Goal: Entertainment & Leisure: Consume media (video, audio)

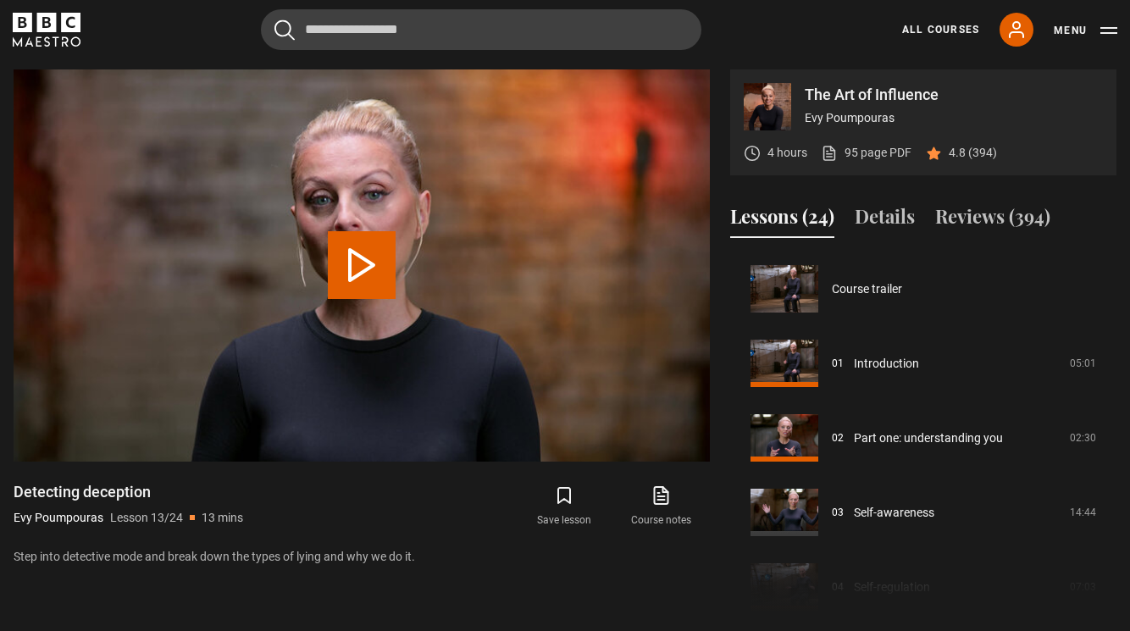
scroll to position [894, 0]
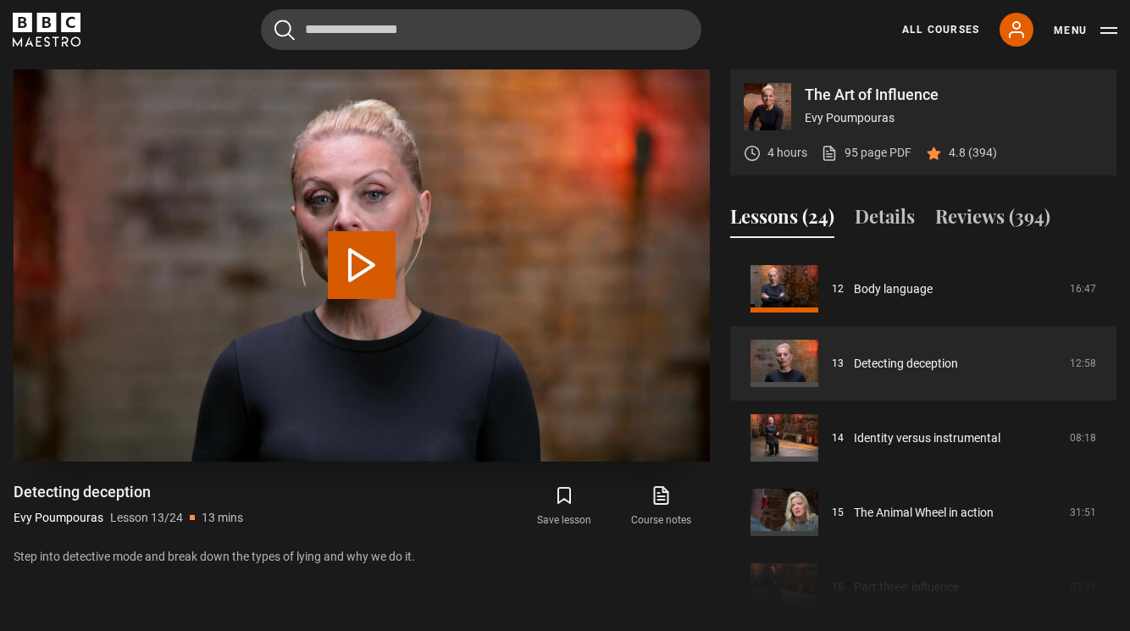
click at [359, 260] on button "Play Lesson Detecting deception" at bounding box center [362, 265] width 68 height 68
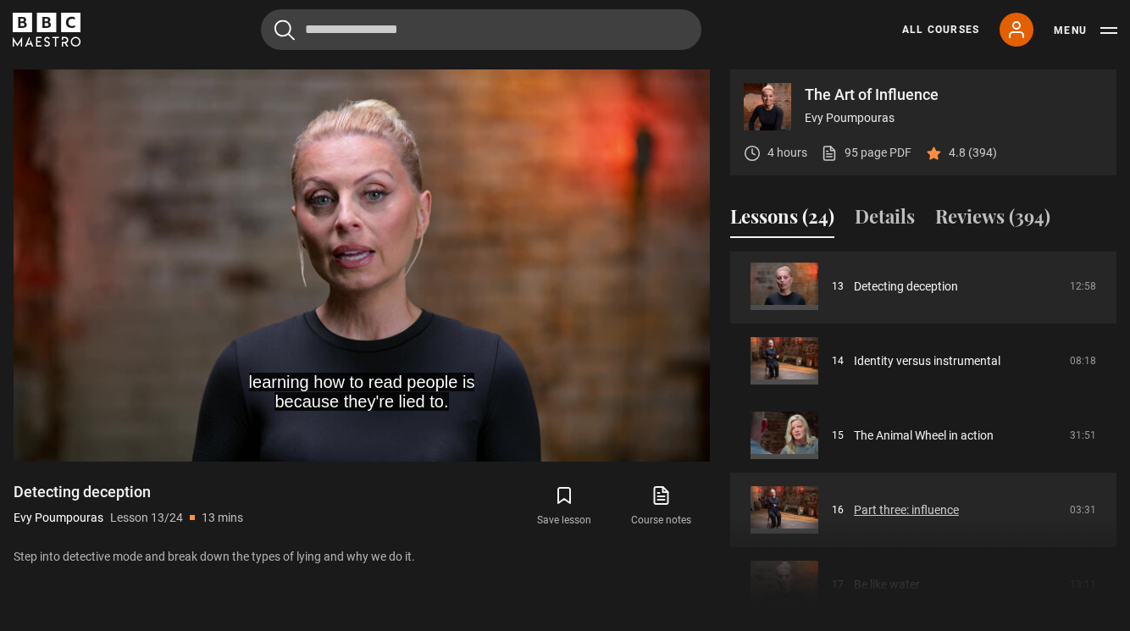
scroll to position [964, 0]
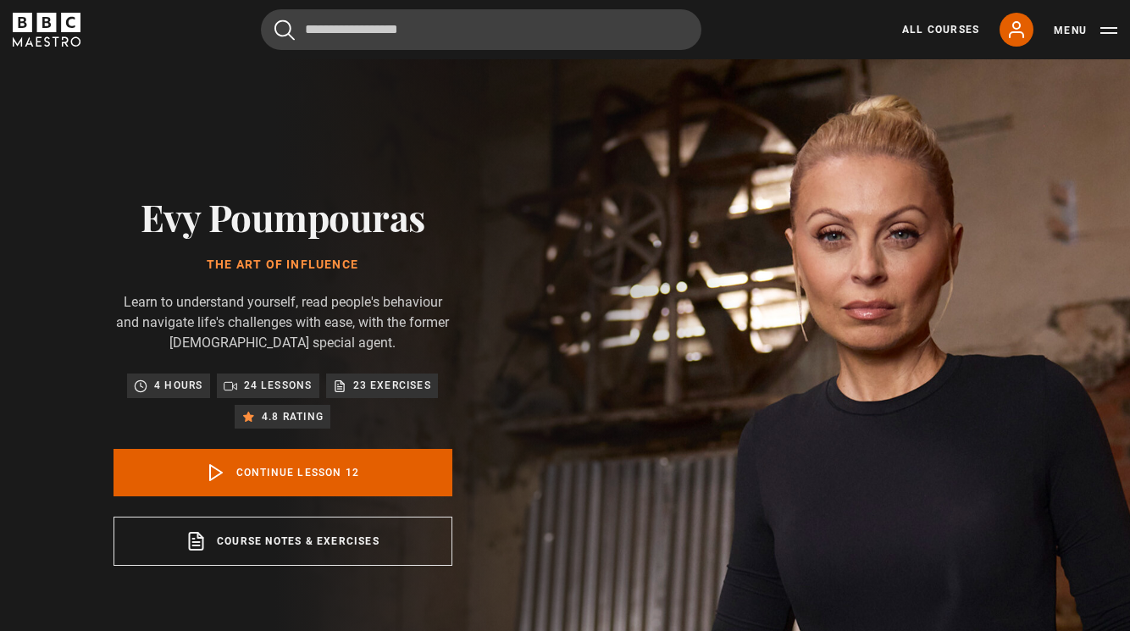
scroll to position [820, 0]
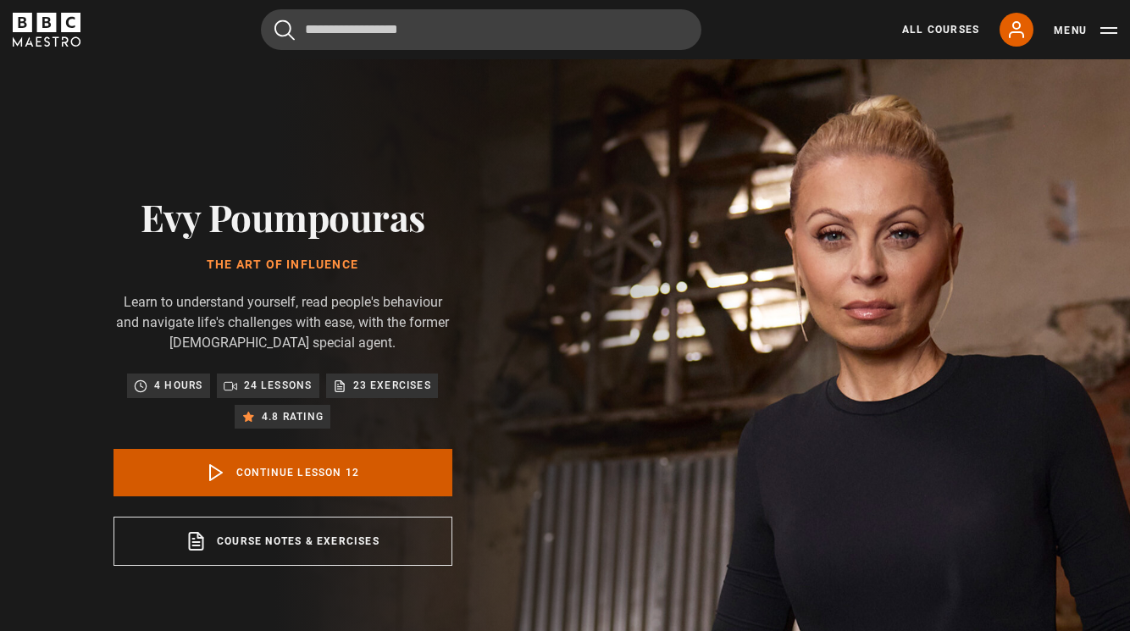
click at [299, 467] on link "Continue lesson 12" at bounding box center [282, 472] width 339 height 47
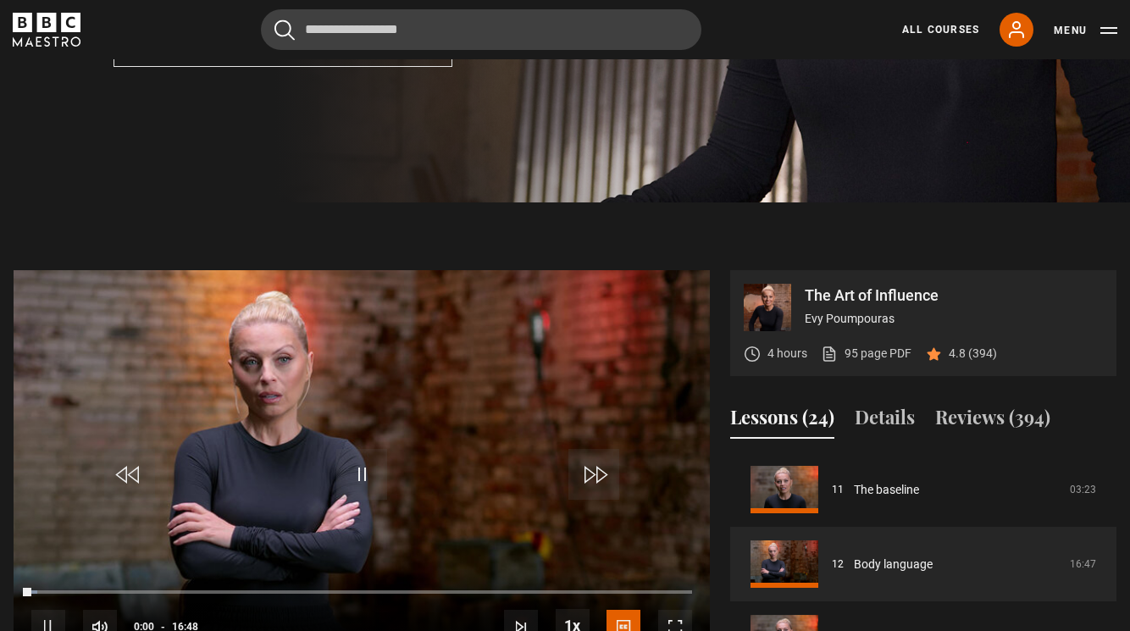
scroll to position [699, 0]
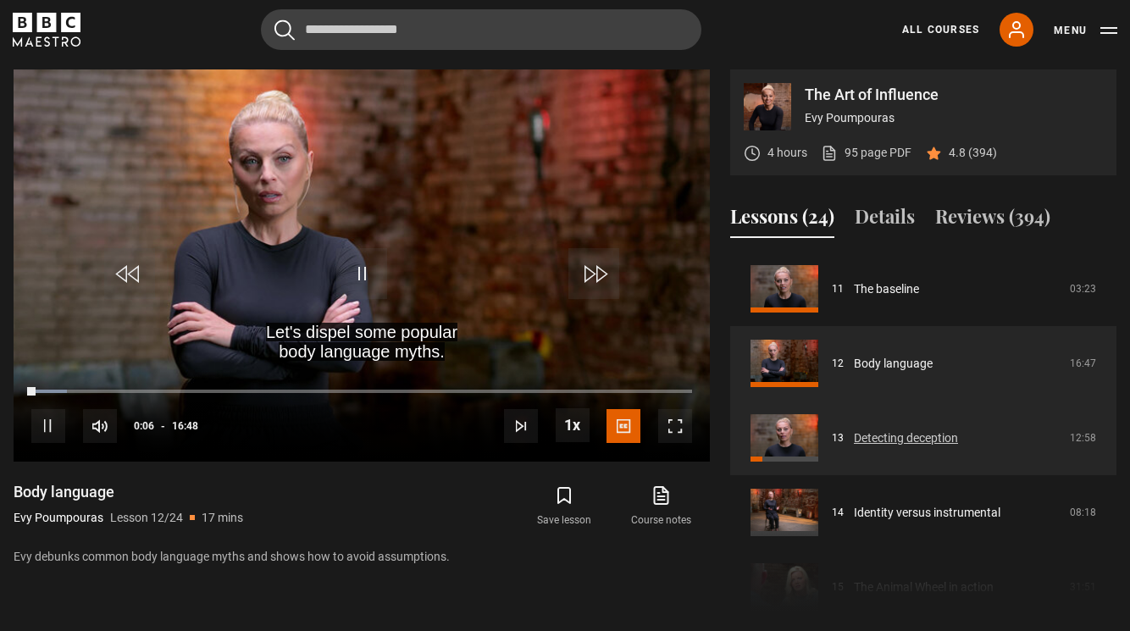
click at [889, 433] on link "Detecting deception" at bounding box center [906, 438] width 104 height 18
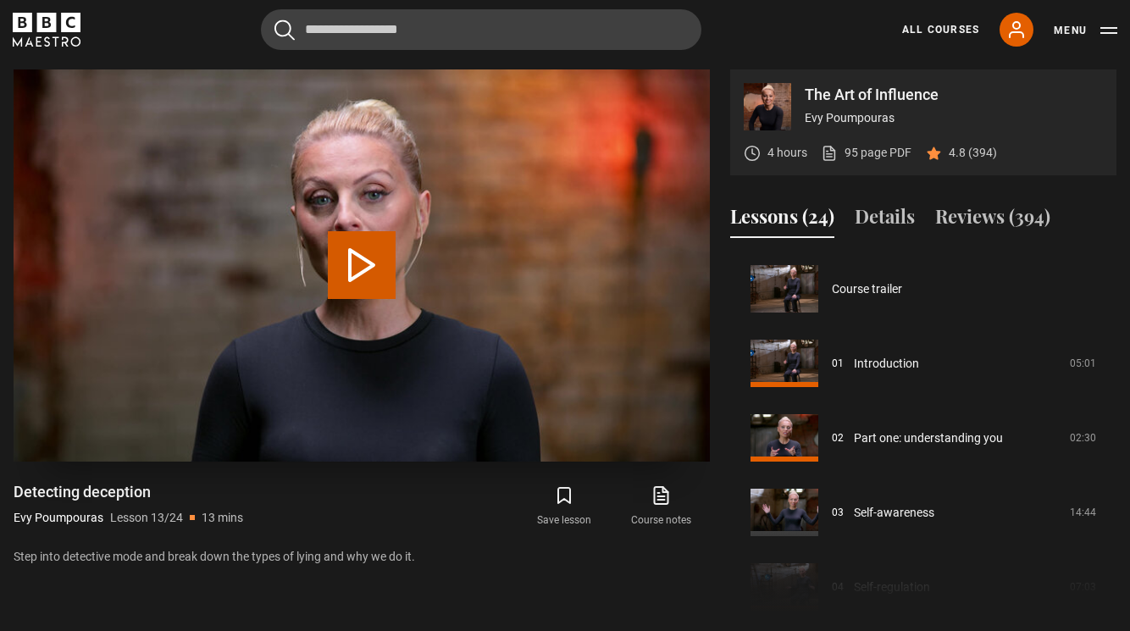
scroll to position [894, 0]
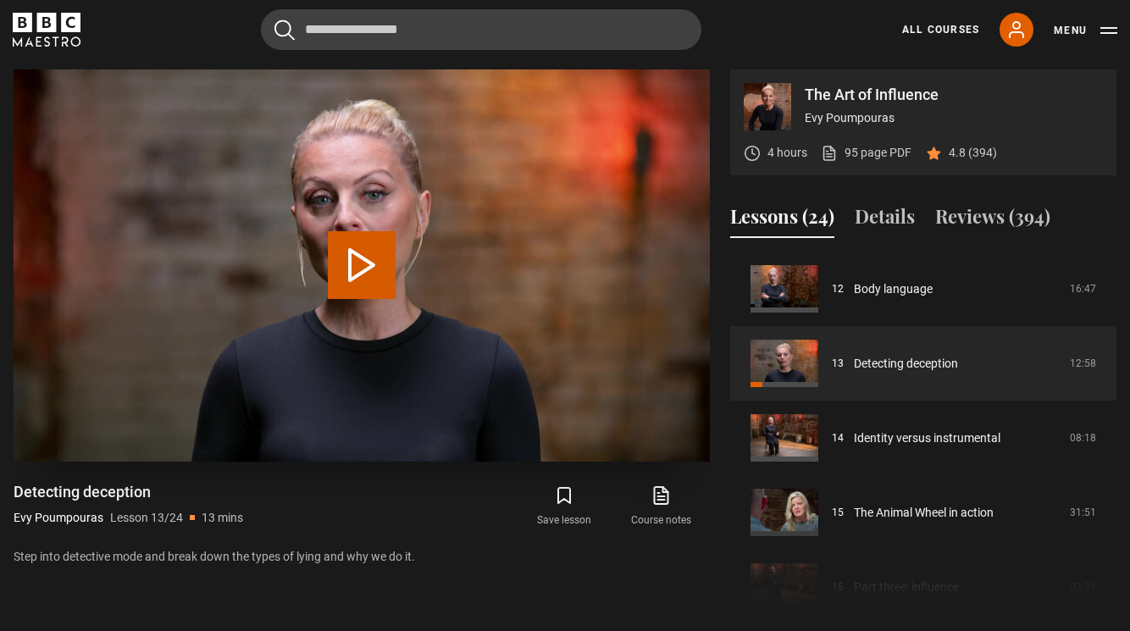
click at [357, 258] on button "Play Lesson Detecting deception" at bounding box center [362, 265] width 68 height 68
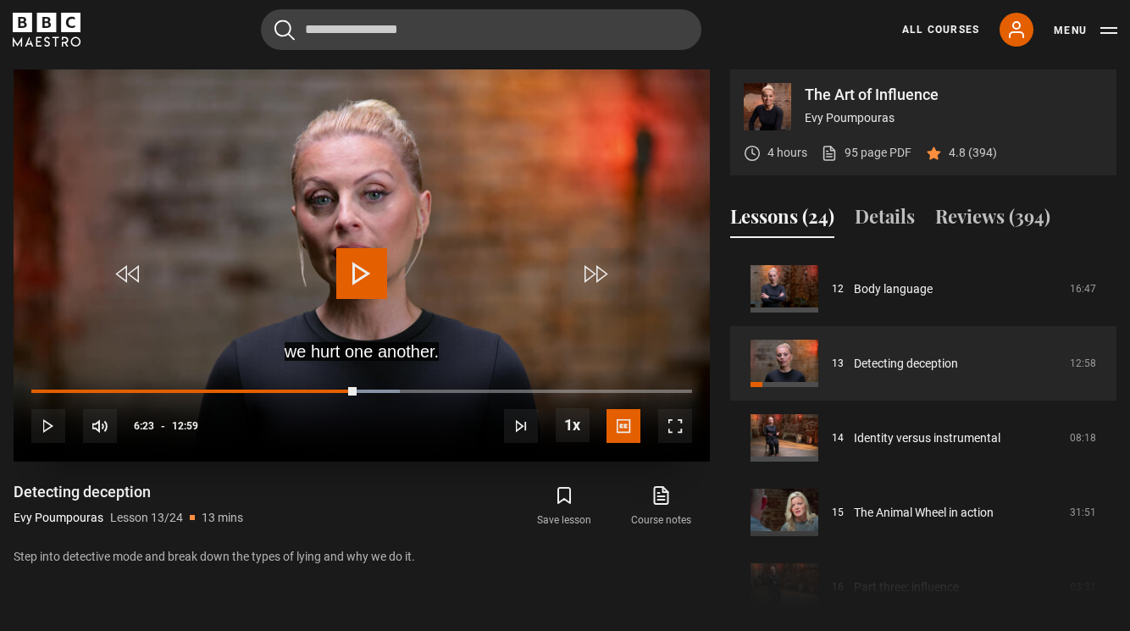
click at [356, 271] on span "Video Player" at bounding box center [361, 273] width 51 height 51
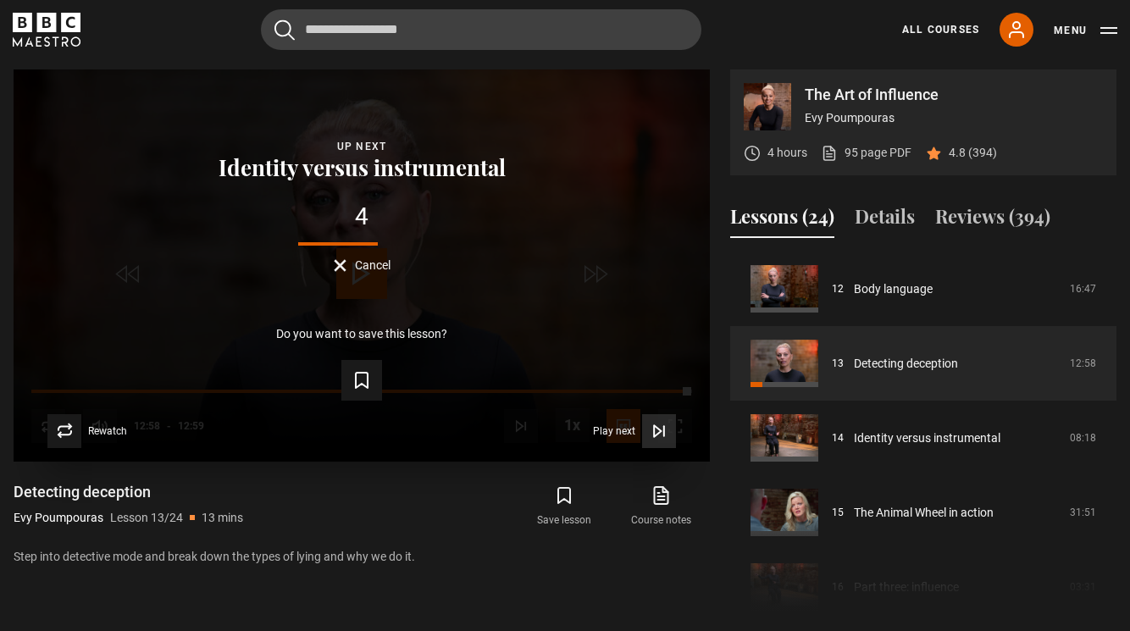
click at [611, 426] on span "Play next" at bounding box center [614, 431] width 42 height 10
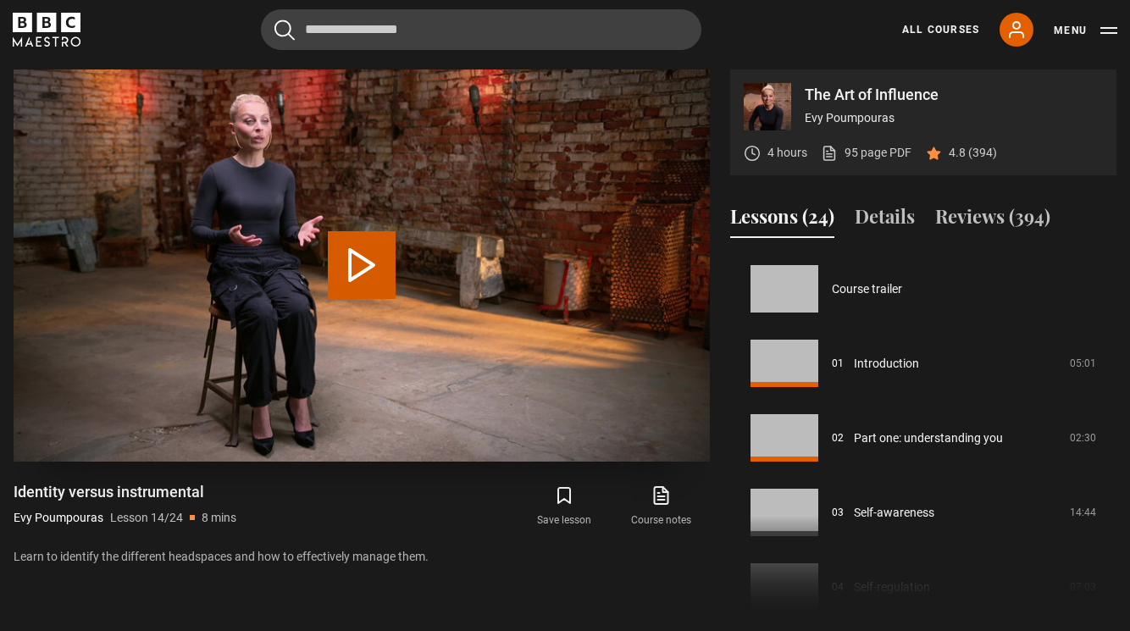
scroll to position [969, 0]
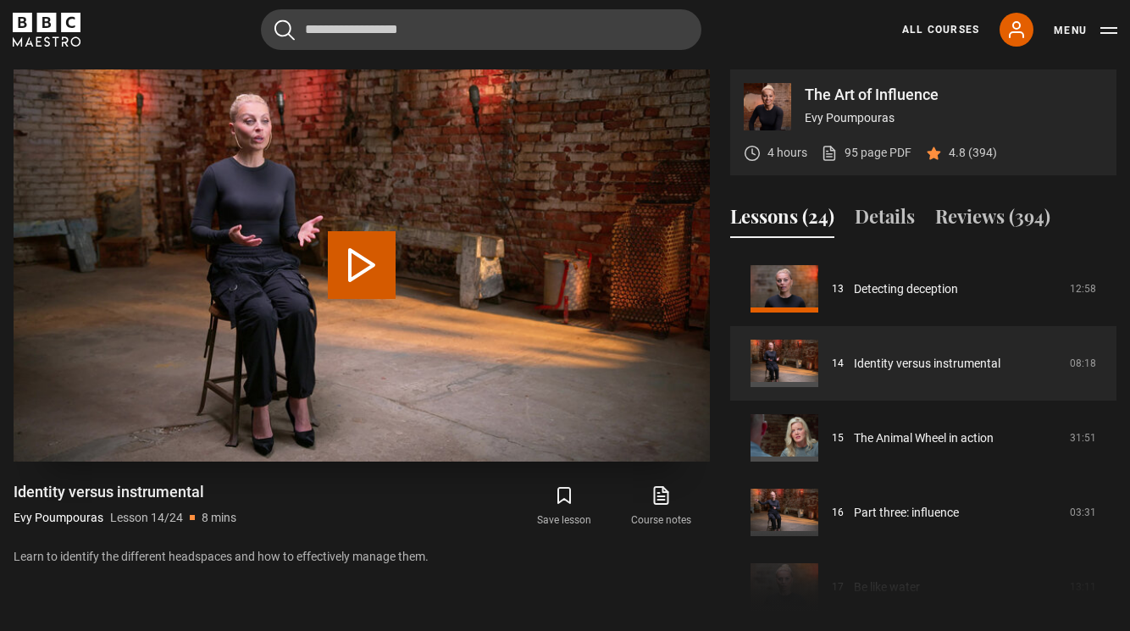
click at [354, 265] on button "Play Lesson Identity versus instrumental" at bounding box center [362, 265] width 68 height 68
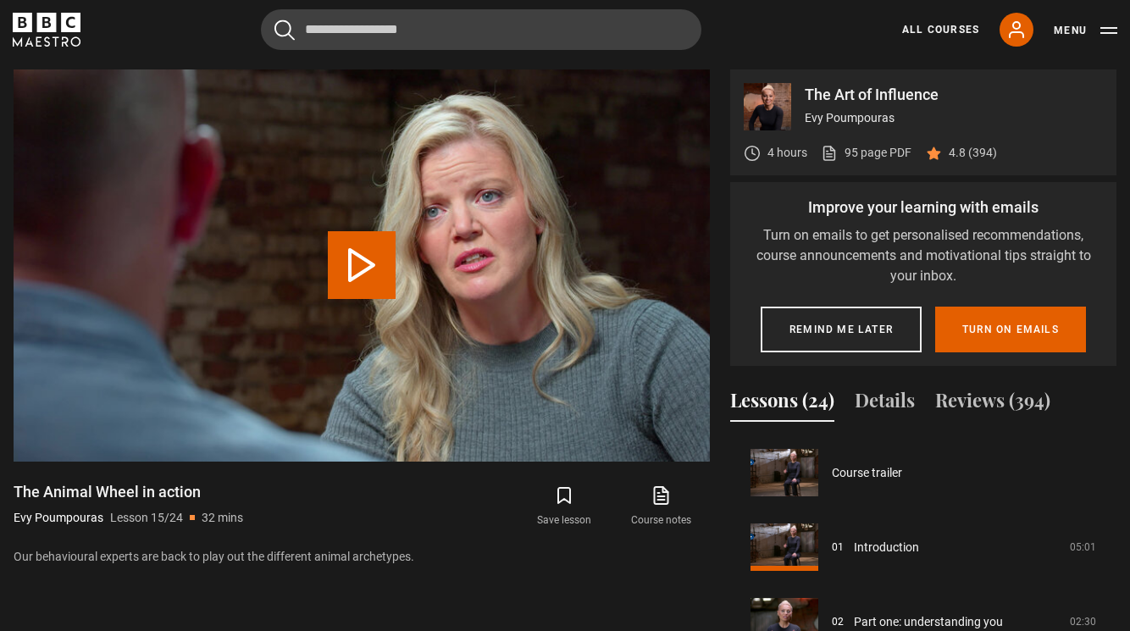
scroll to position [1043, 0]
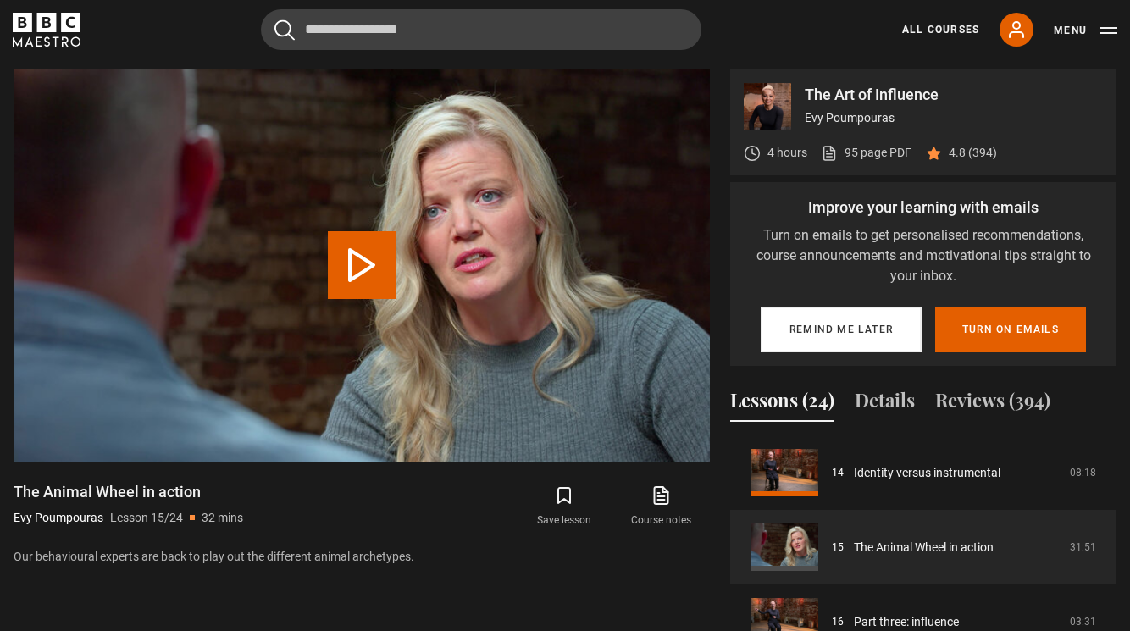
click at [854, 324] on button "Remind me later" at bounding box center [840, 330] width 161 height 46
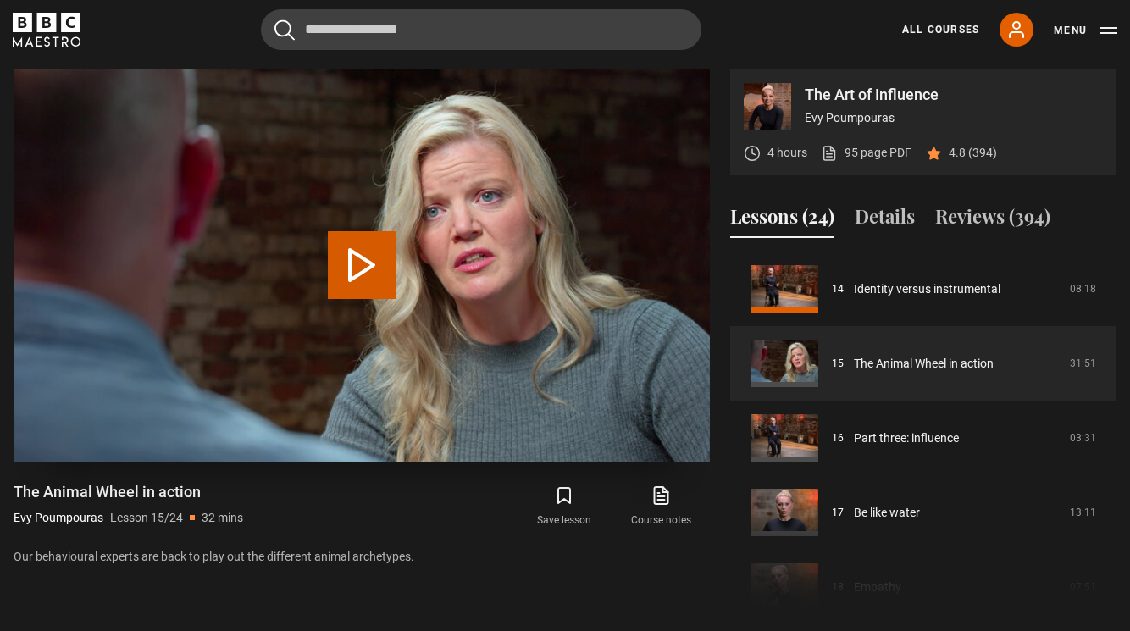
click at [362, 259] on button "Play Lesson The Animal Wheel in action" at bounding box center [362, 265] width 68 height 68
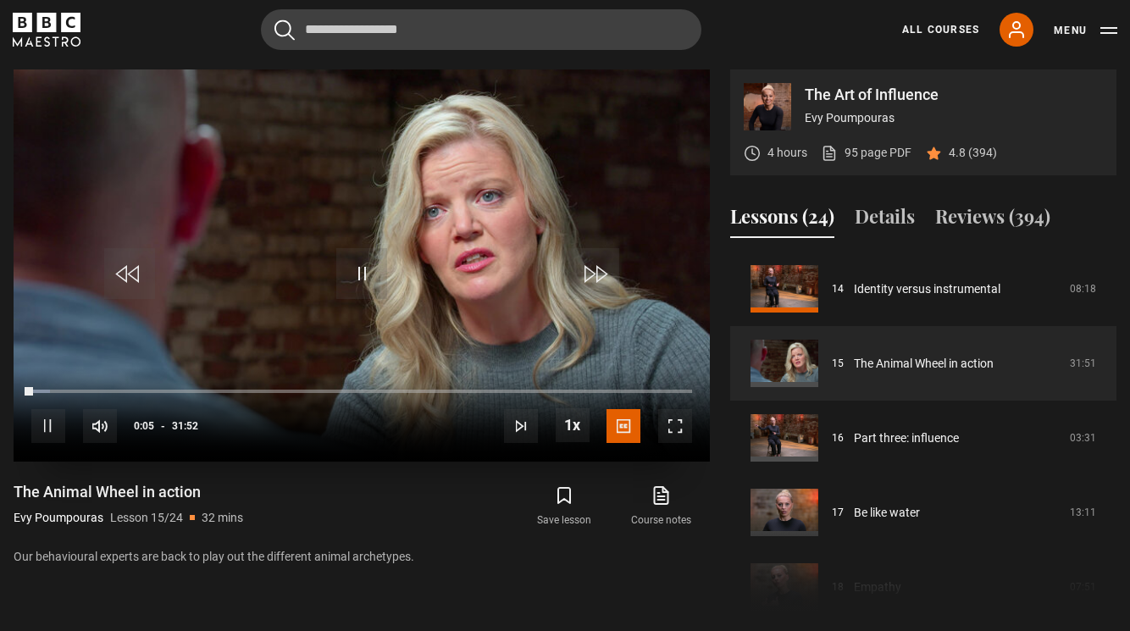
click at [43, 423] on span "Video Player" at bounding box center [48, 426] width 34 height 34
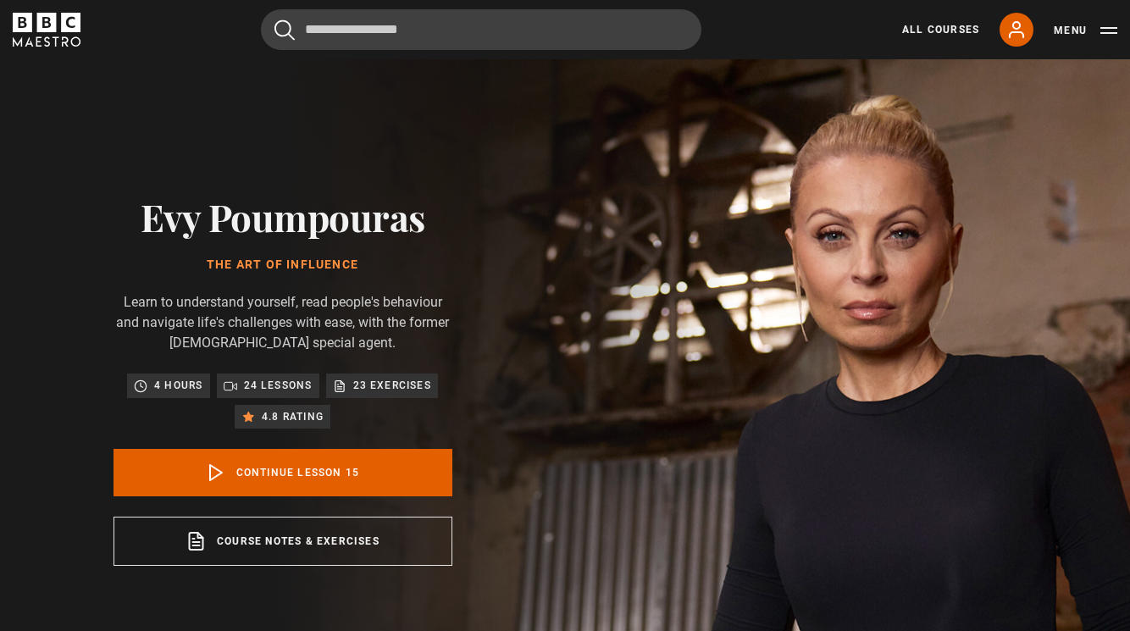
scroll to position [0, 0]
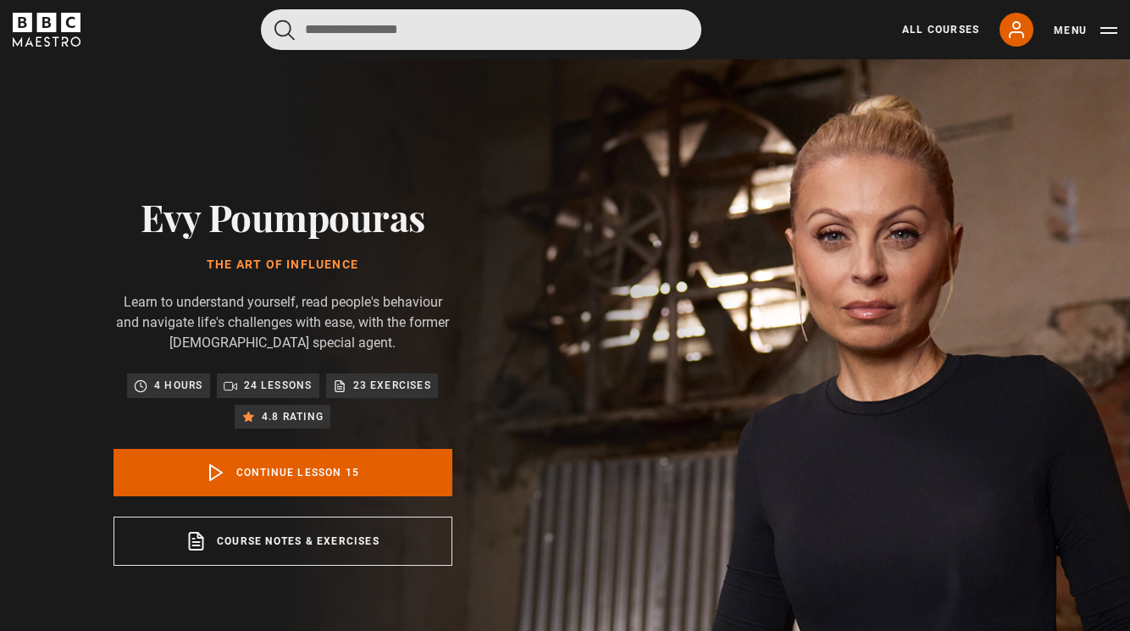
click at [371, 30] on input "Search" at bounding box center [481, 29] width 440 height 41
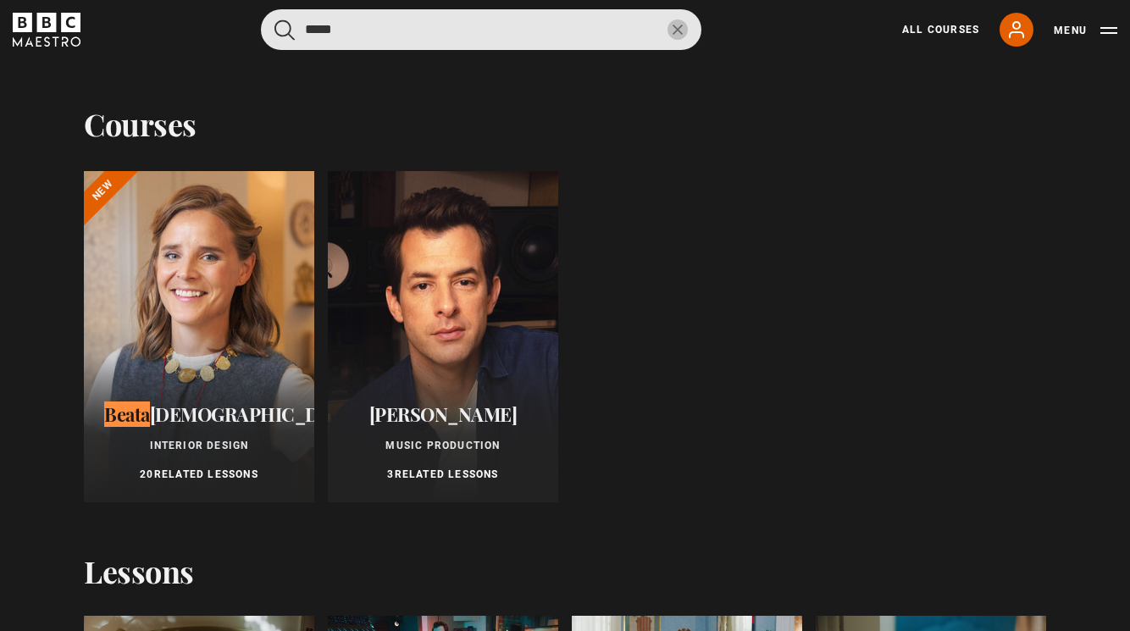
type input "*****"
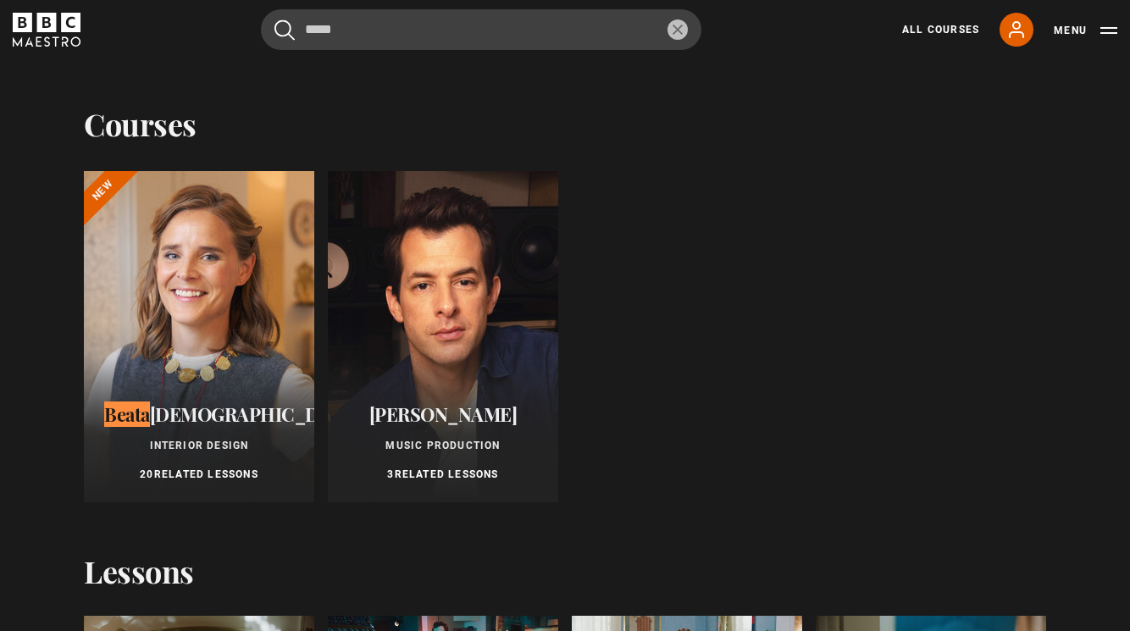
click at [209, 384] on div "Beata Heuman Interior Design 20 Related Lessons" at bounding box center [199, 443] width 230 height 119
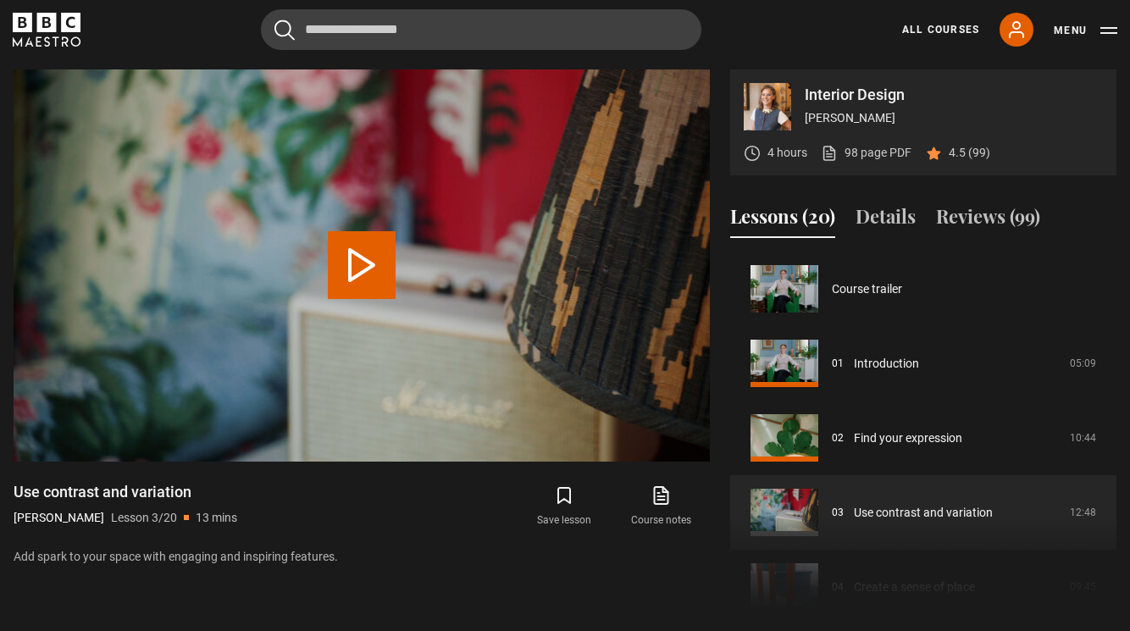
scroll to position [149, 0]
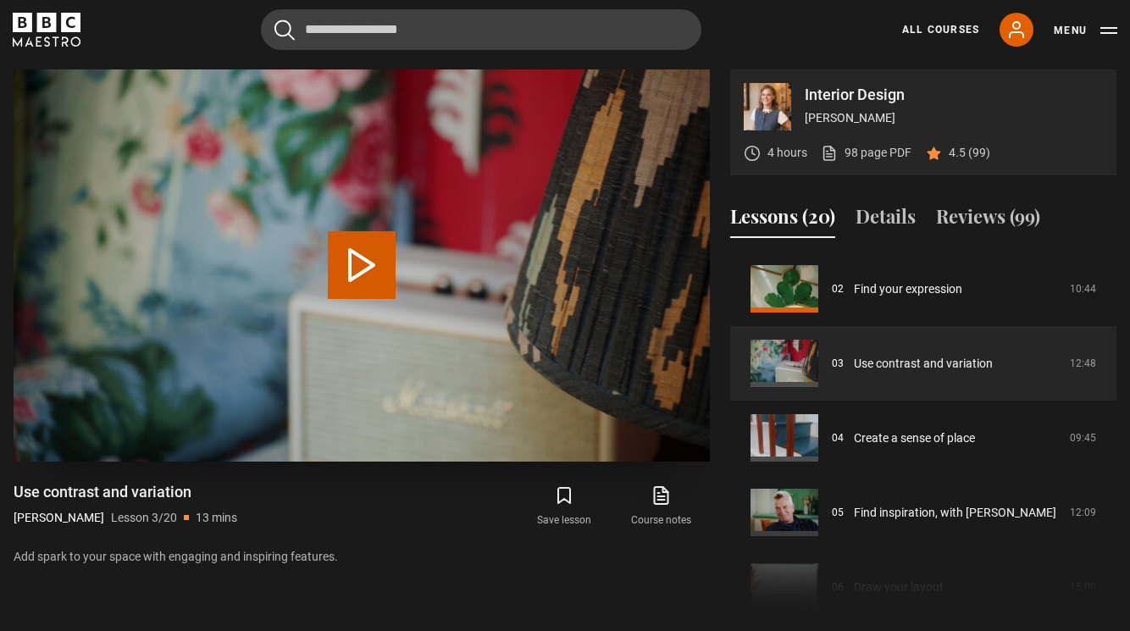
click at [361, 259] on button "Play Lesson Use contrast and variation" at bounding box center [362, 265] width 68 height 68
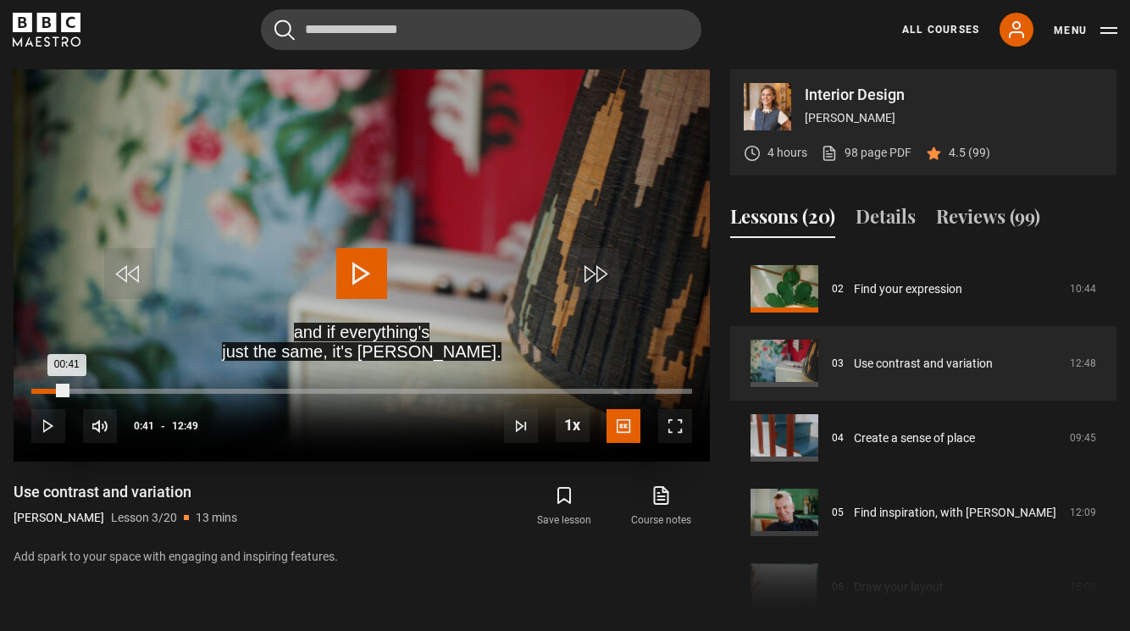
drag, startPoint x: 104, startPoint y: 389, endPoint x: 64, endPoint y: 389, distance: 39.8
click at [64, 389] on div "00:41" at bounding box center [49, 391] width 36 height 5
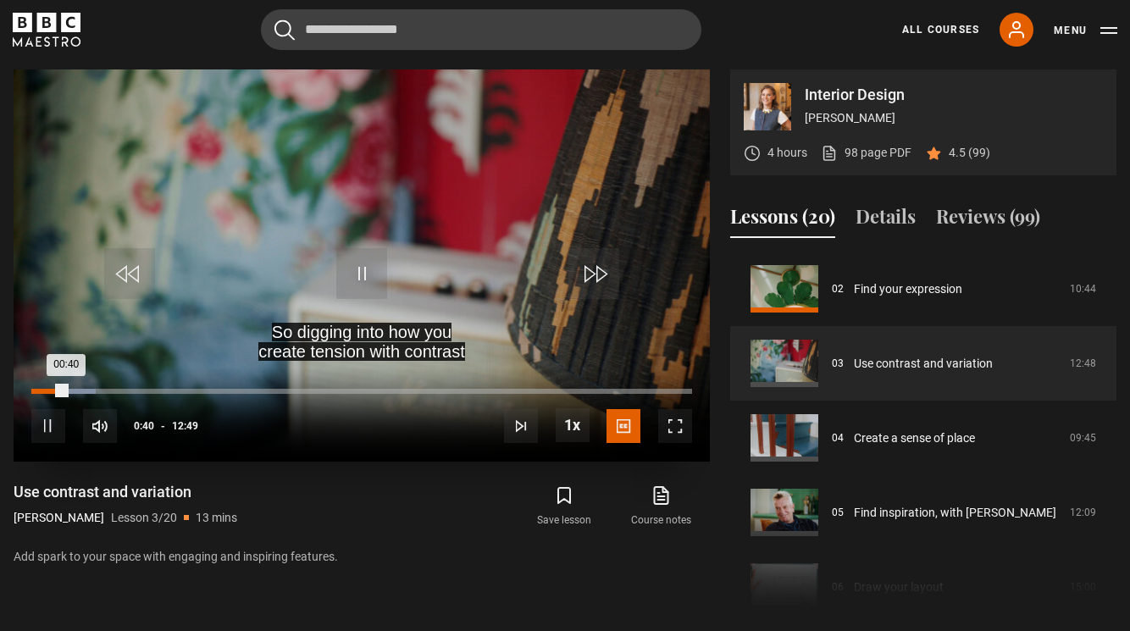
click at [41, 389] on div "00:10" at bounding box center [42, 391] width 3 height 5
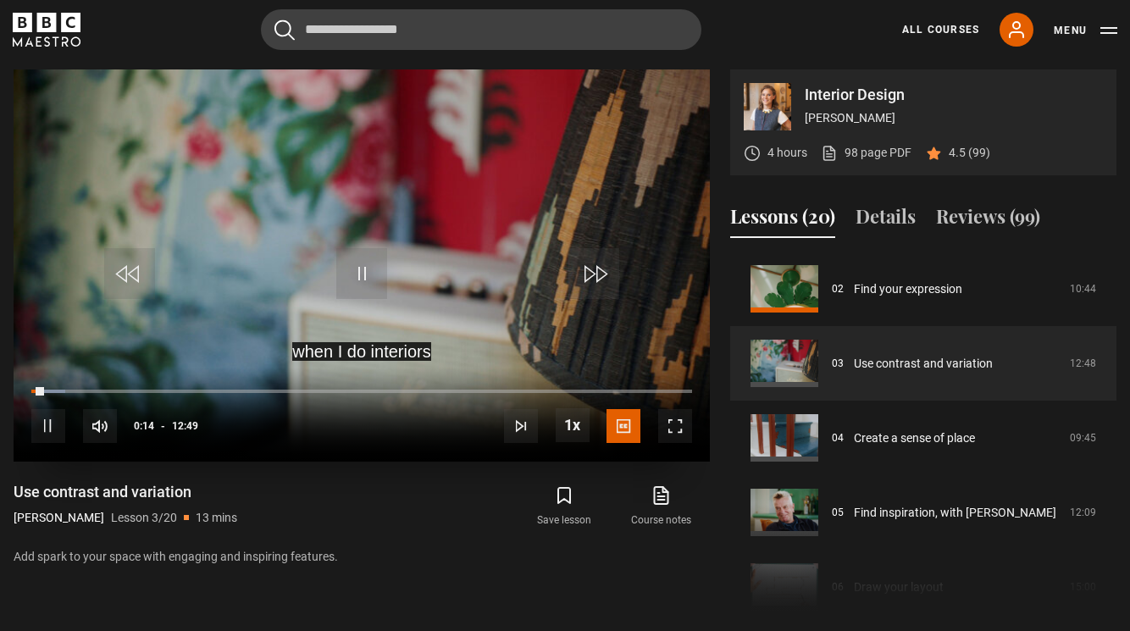
click at [678, 424] on span "Video Player" at bounding box center [675, 426] width 34 height 34
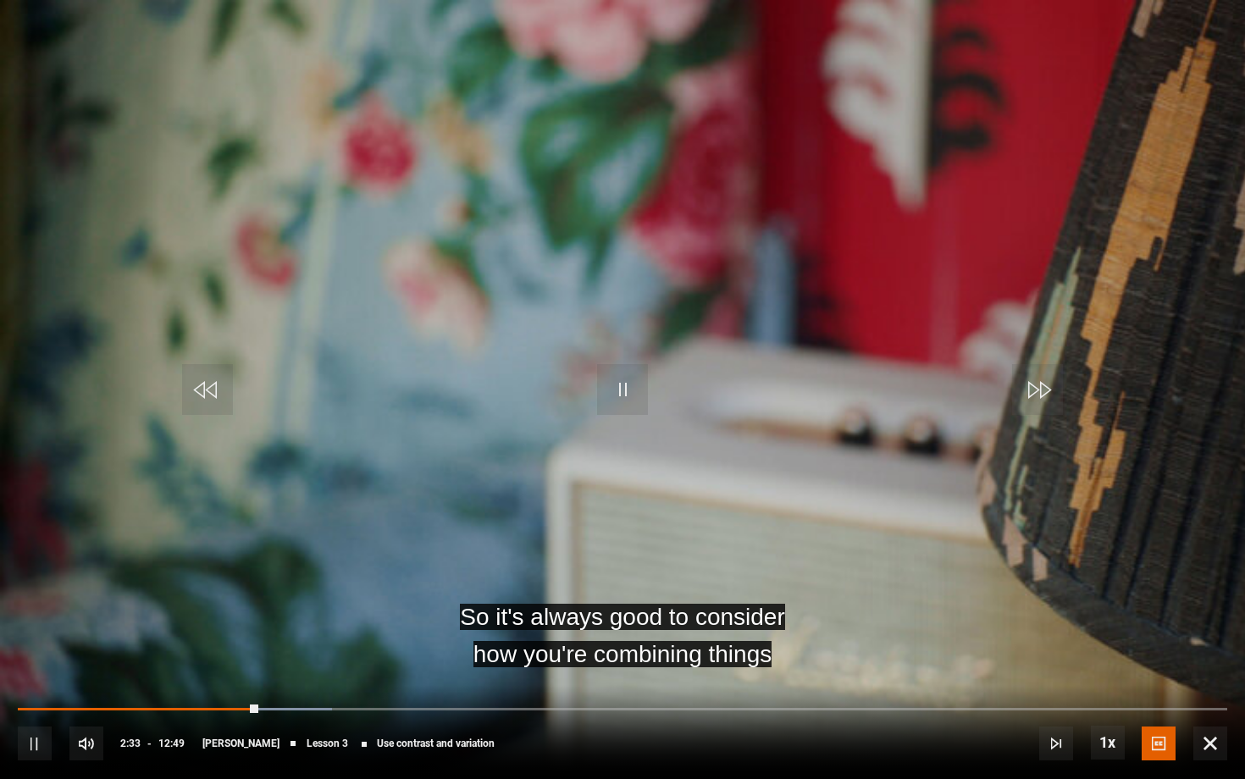
click at [1129, 630] on span "Video Player" at bounding box center [1210, 744] width 34 height 34
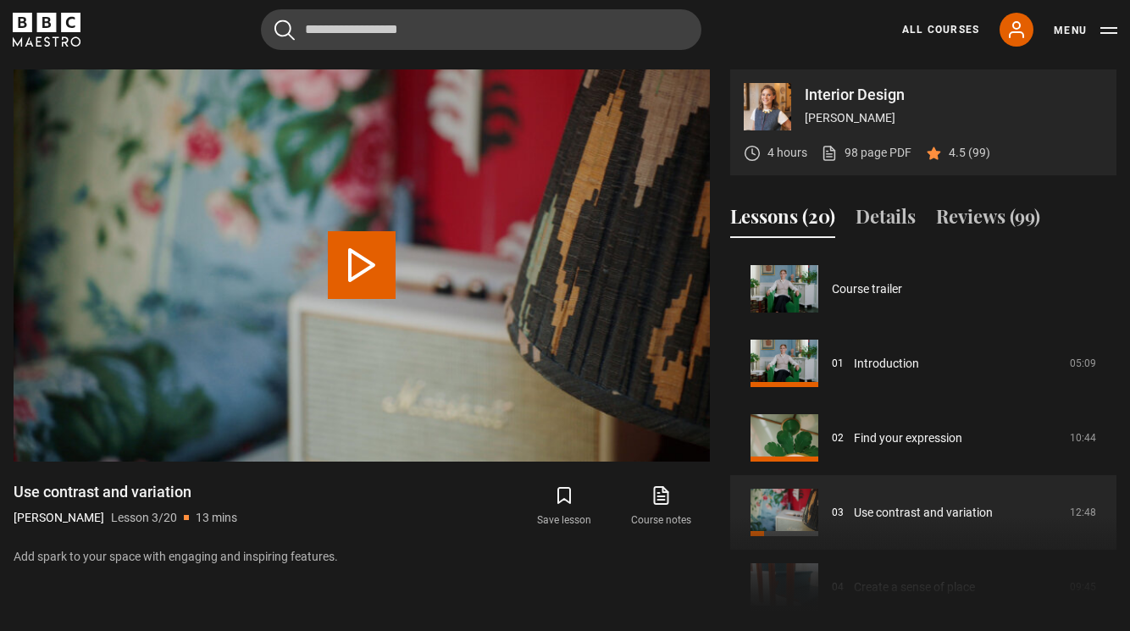
scroll to position [149, 0]
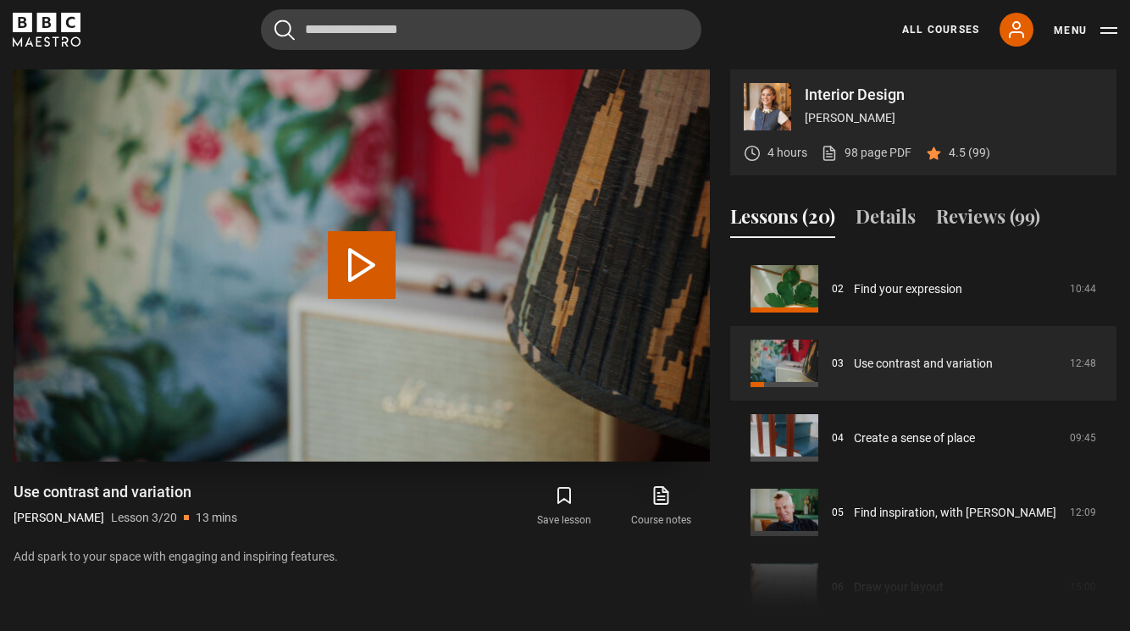
click at [365, 256] on button "Play Lesson Use contrast and variation" at bounding box center [362, 265] width 68 height 68
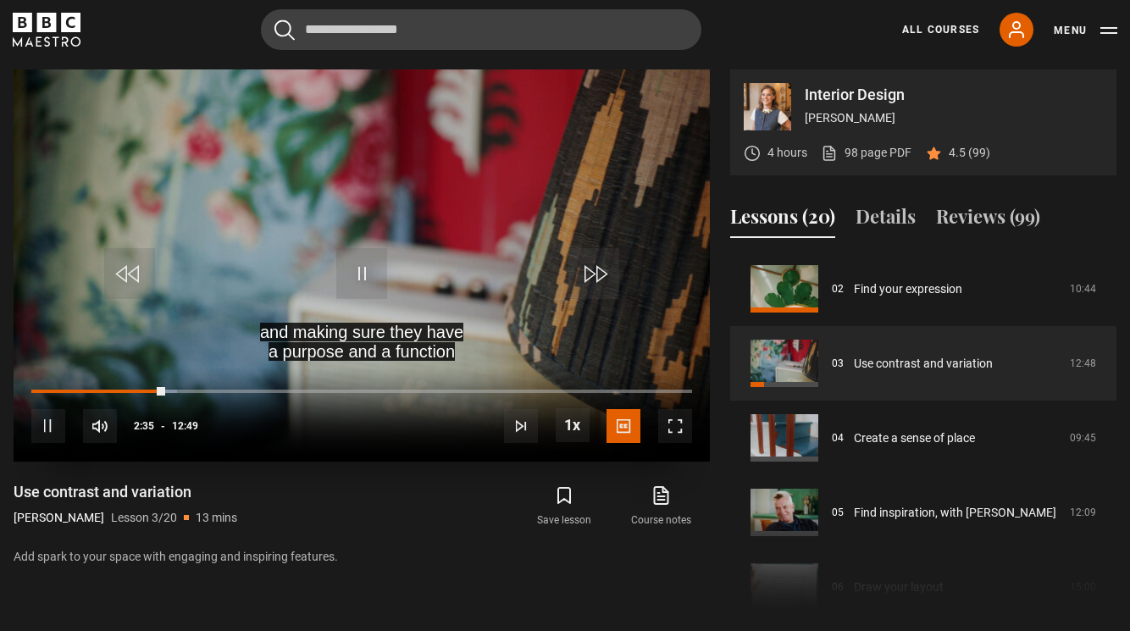
click at [676, 423] on span "Video Player" at bounding box center [675, 426] width 34 height 34
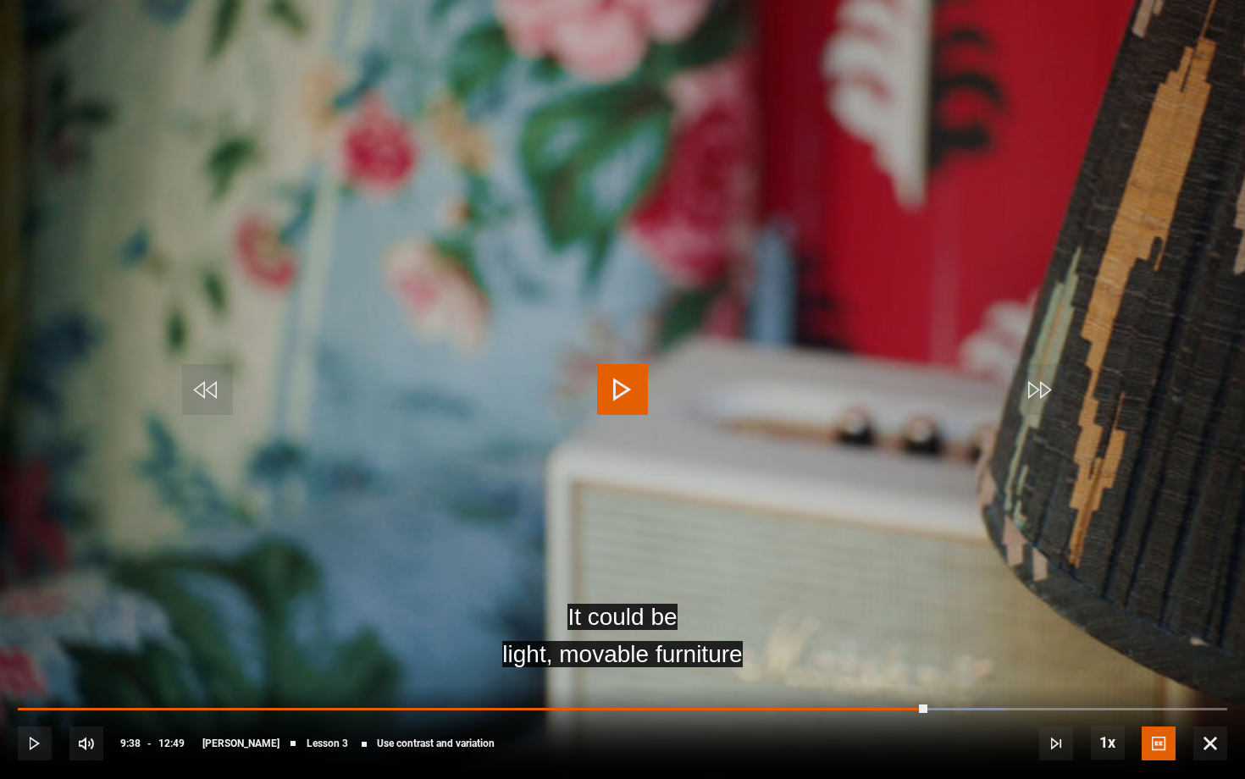
click at [627, 380] on span "Video Player" at bounding box center [622, 389] width 51 height 51
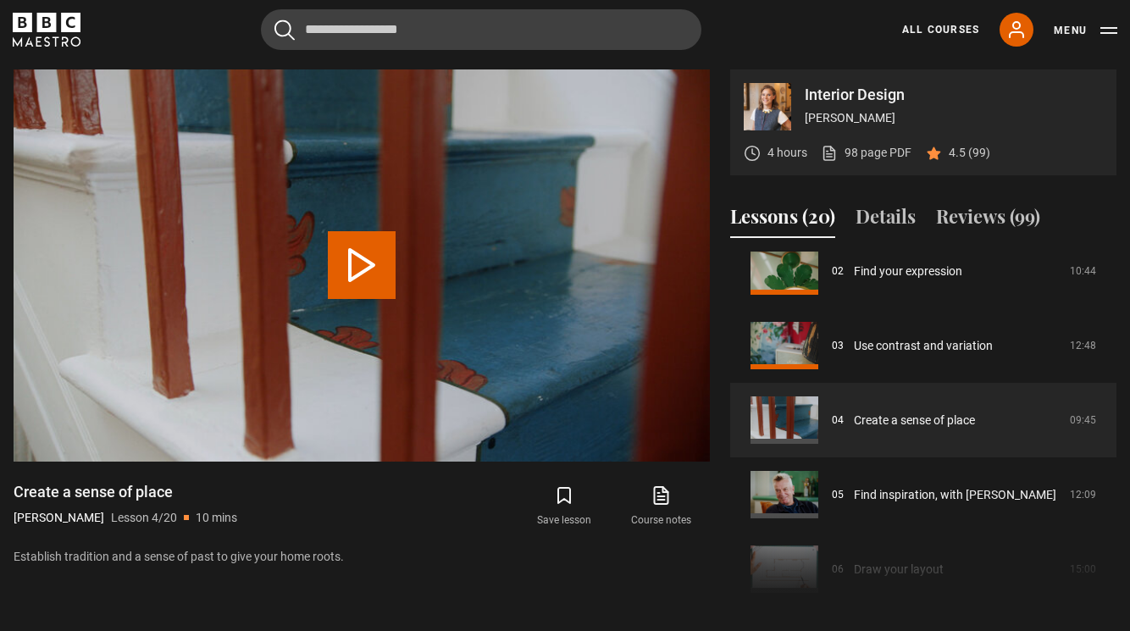
scroll to position [165, 0]
